Goal: Information Seeking & Learning: Learn about a topic

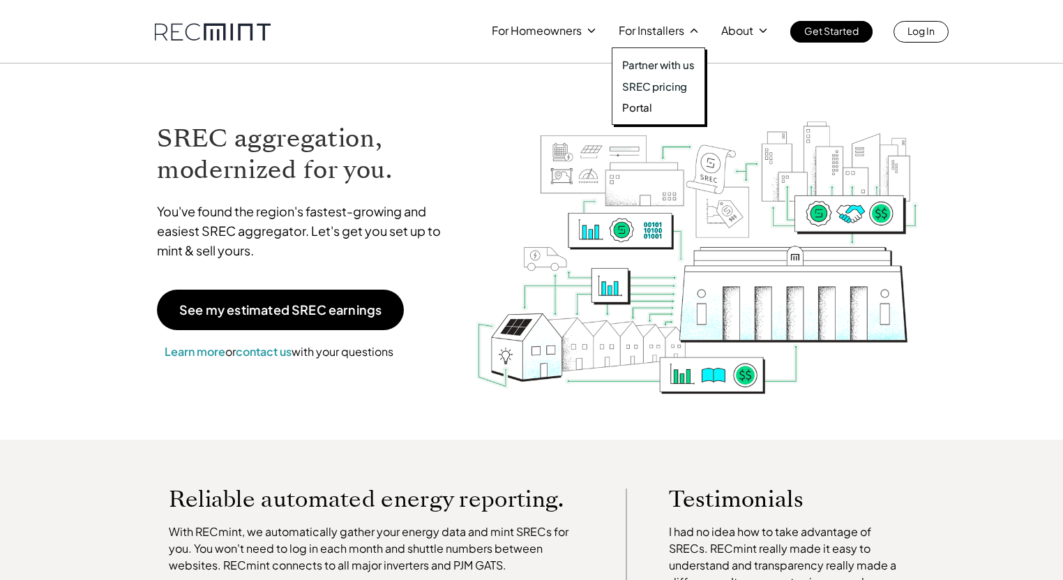
click at [650, 92] on p "SREC pricing" at bounding box center [654, 86] width 65 height 14
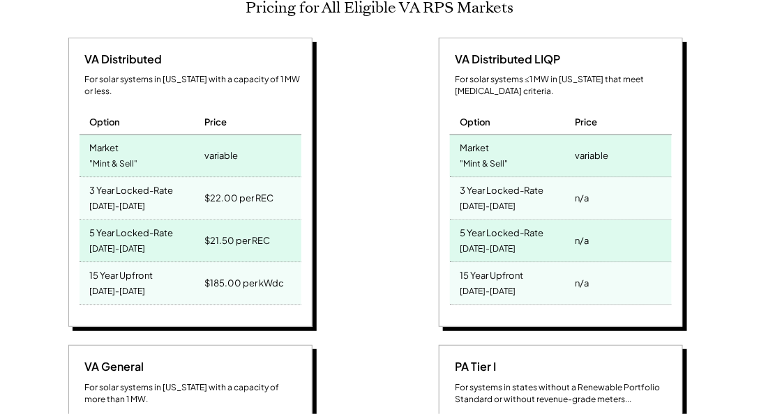
scroll to position [637, 0]
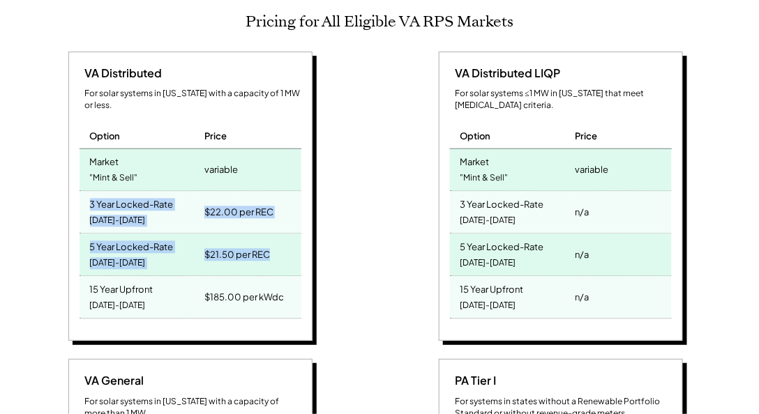
drag, startPoint x: 282, startPoint y: 238, endPoint x: 81, endPoint y: 181, distance: 209.5
click at [81, 181] on div "VA Distributed For solar systems in [US_STATE] with a capacity of 1 MW or less.…" at bounding box center [190, 197] width 244 height 290
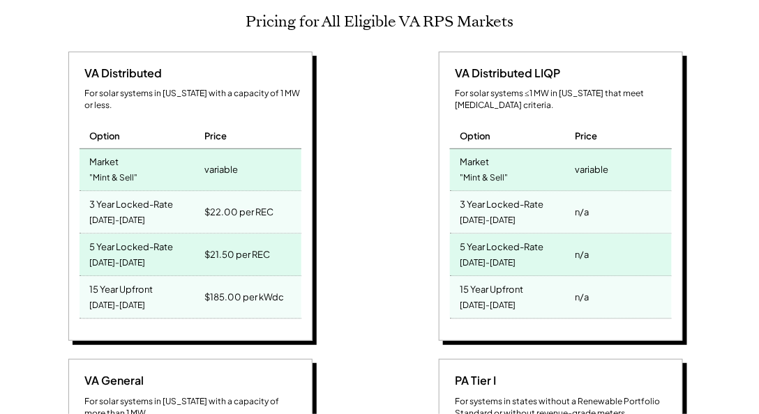
click at [314, 263] on div "VA Distributed For solar systems in [US_STATE] with a capacity of 1 MW or less.…" at bounding box center [192, 199] width 356 height 294
